Goal: Information Seeking & Learning: Learn about a topic

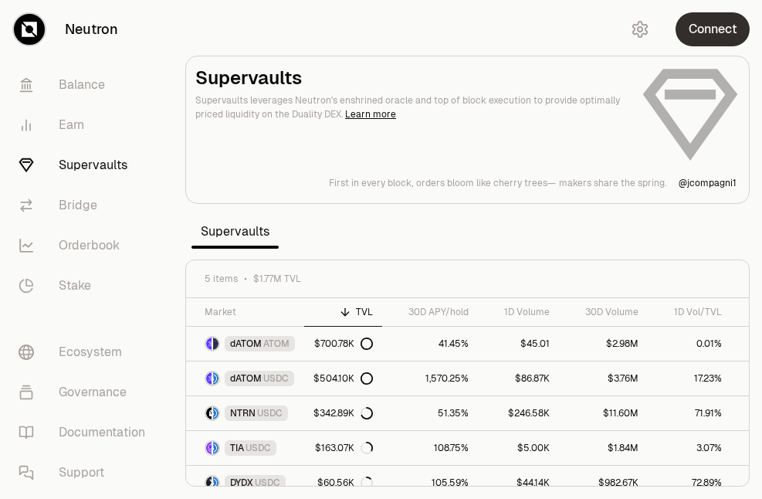
click at [718, 28] on button "Connect" at bounding box center [713, 29] width 74 height 34
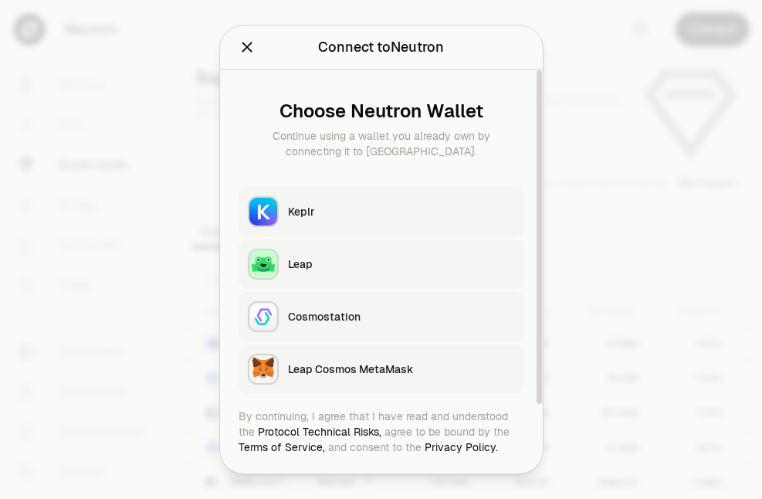
click at [396, 227] on button "Keplr" at bounding box center [382, 211] width 286 height 49
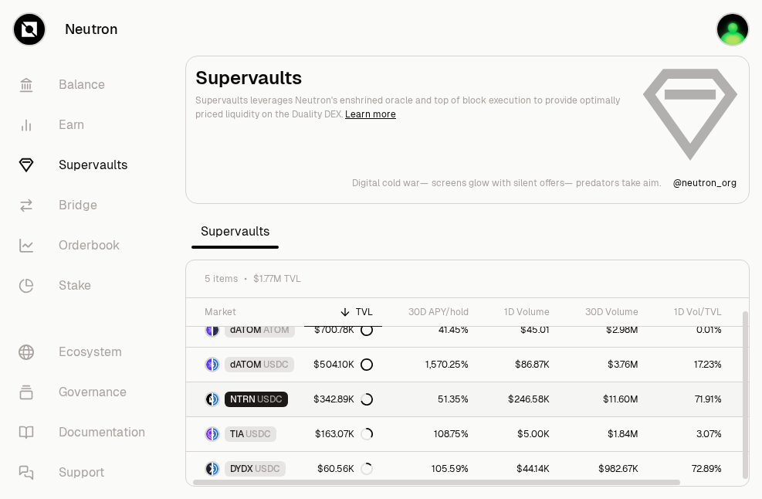
scroll to position [11, 0]
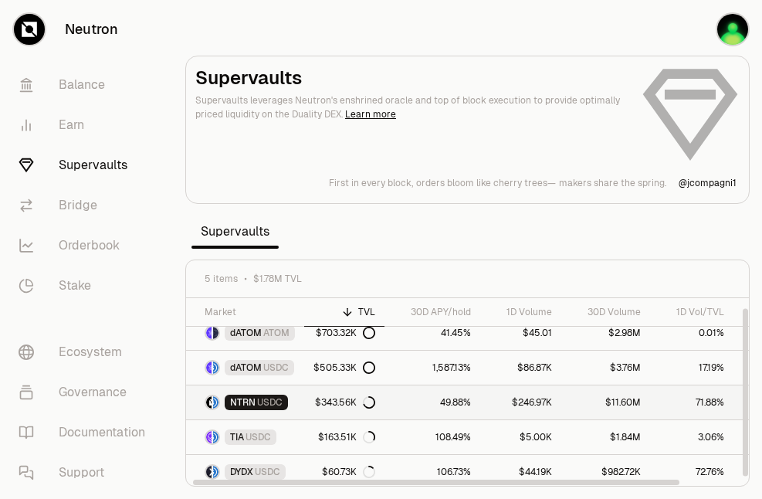
click at [406, 405] on link "49.88%" at bounding box center [433, 402] width 96 height 34
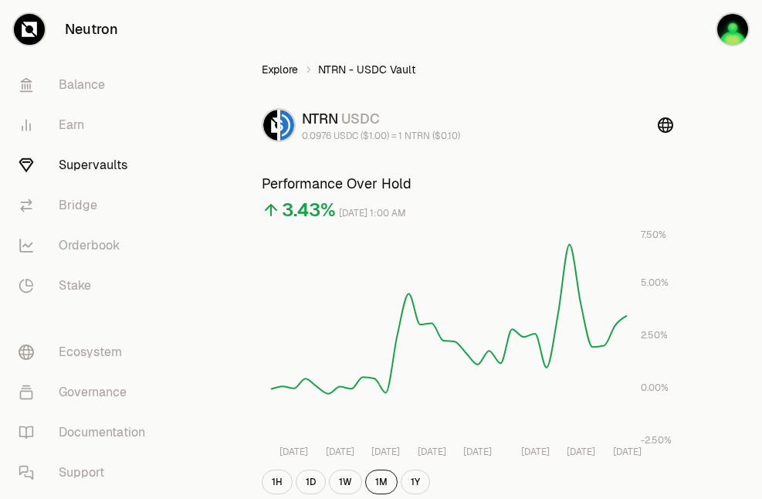
click at [281, 73] on link "Explore" at bounding box center [280, 69] width 36 height 15
